Goal: Task Accomplishment & Management: Use online tool/utility

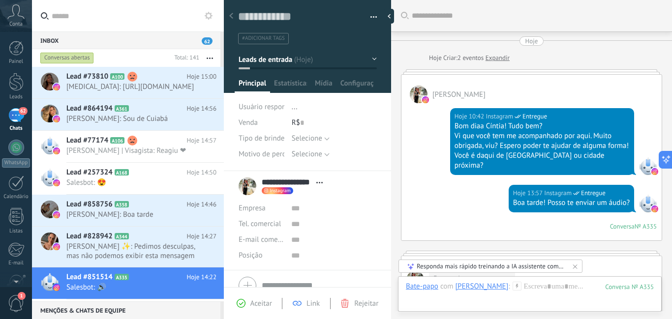
scroll to position [15, 0]
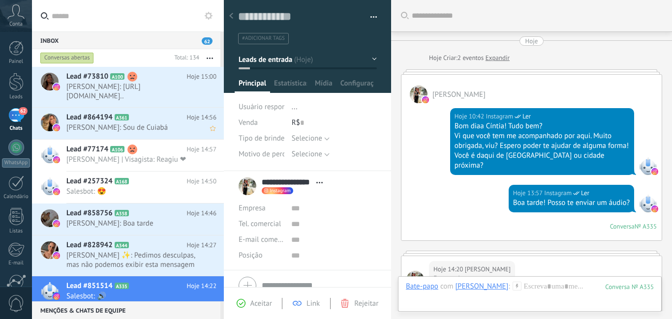
click at [164, 119] on h2 "Lead #864194 A361" at bounding box center [126, 118] width 120 height 10
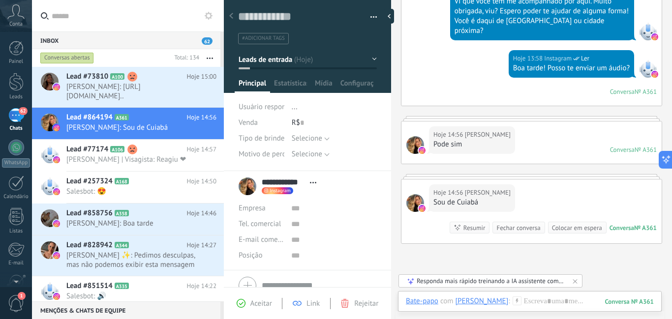
scroll to position [148, 0]
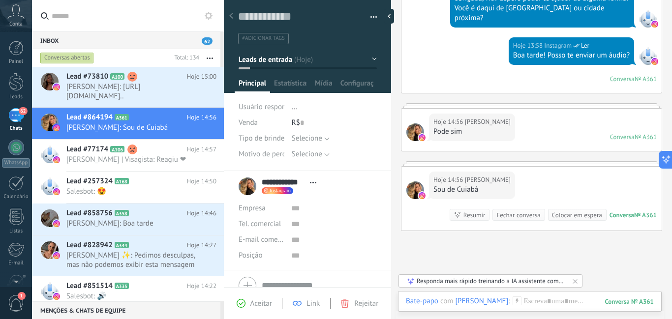
click at [512, 301] on use at bounding box center [516, 301] width 8 height 8
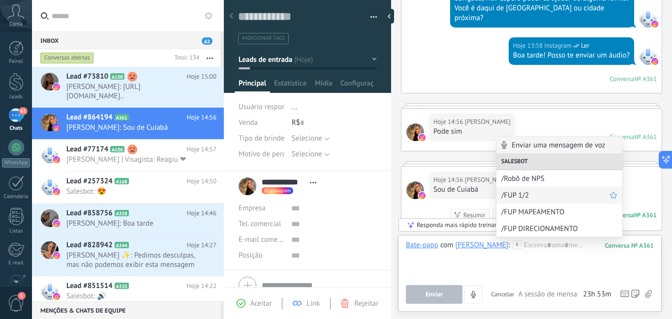
click at [520, 196] on span "/FUP 1/2" at bounding box center [555, 195] width 108 height 9
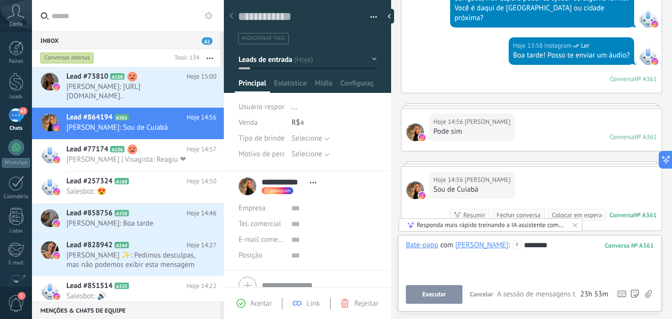
click at [440, 294] on span "Executar" at bounding box center [434, 294] width 24 height 7
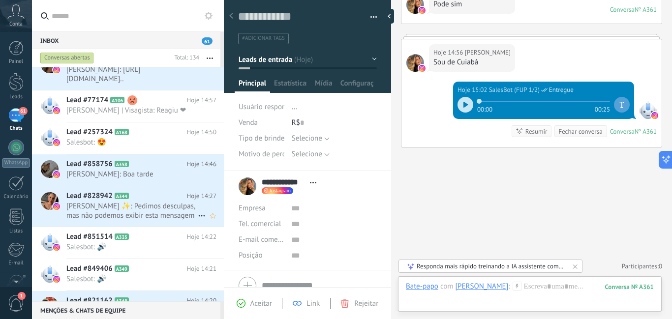
scroll to position [0, 0]
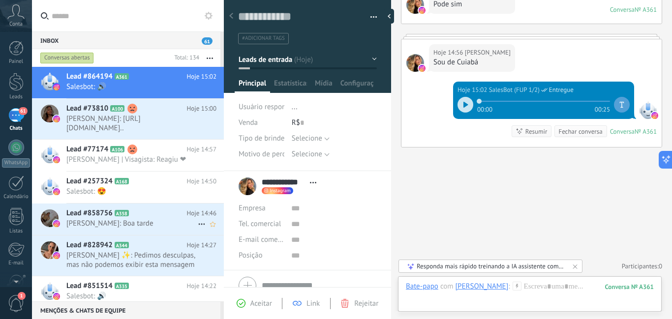
click at [149, 219] on span "[PERSON_NAME]: Boa tarde" at bounding box center [131, 223] width 131 height 9
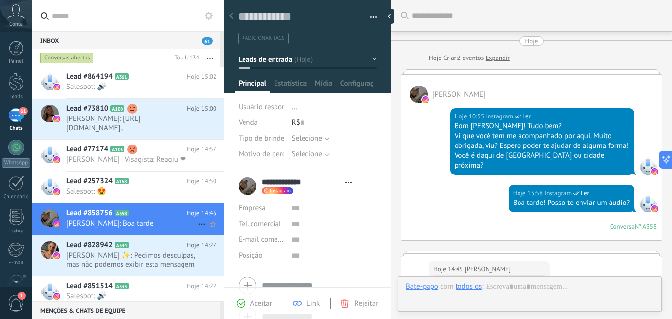
type textarea "**********"
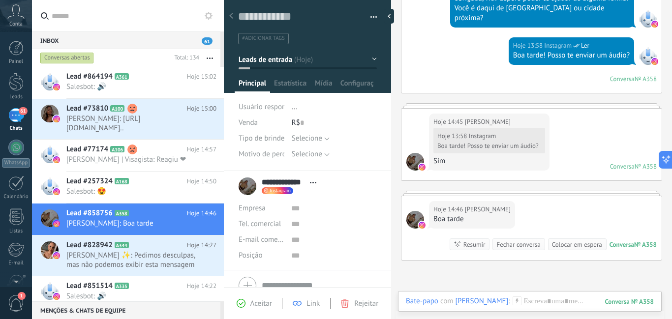
scroll to position [246, 0]
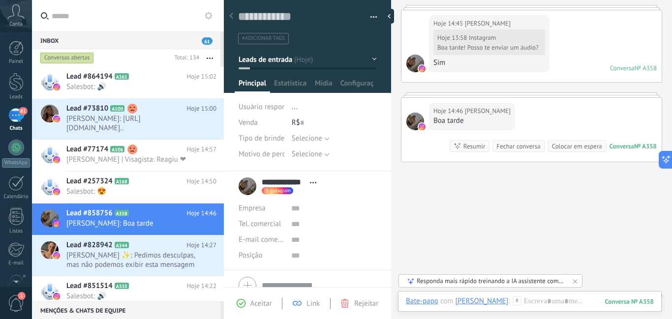
click at [512, 299] on icon at bounding box center [516, 301] width 9 height 9
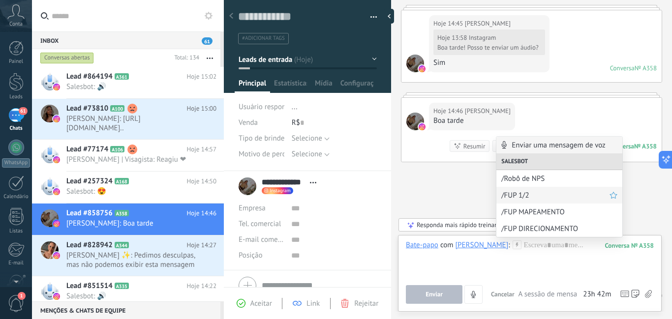
click at [523, 198] on span "/FUP 1/2" at bounding box center [555, 195] width 108 height 9
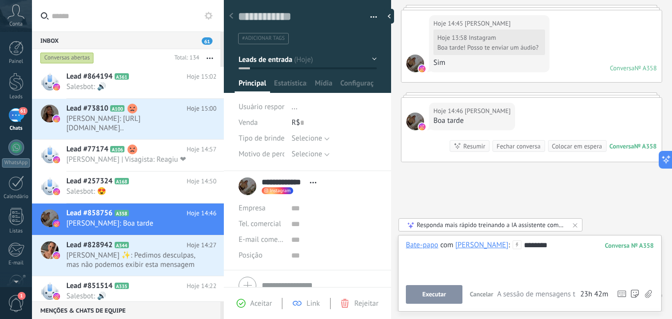
click at [446, 292] on button "Executar" at bounding box center [434, 294] width 57 height 19
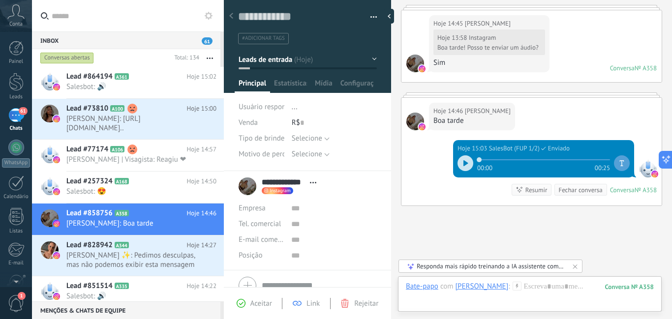
scroll to position [304, 0]
